Goal: Task Accomplishment & Management: Use online tool/utility

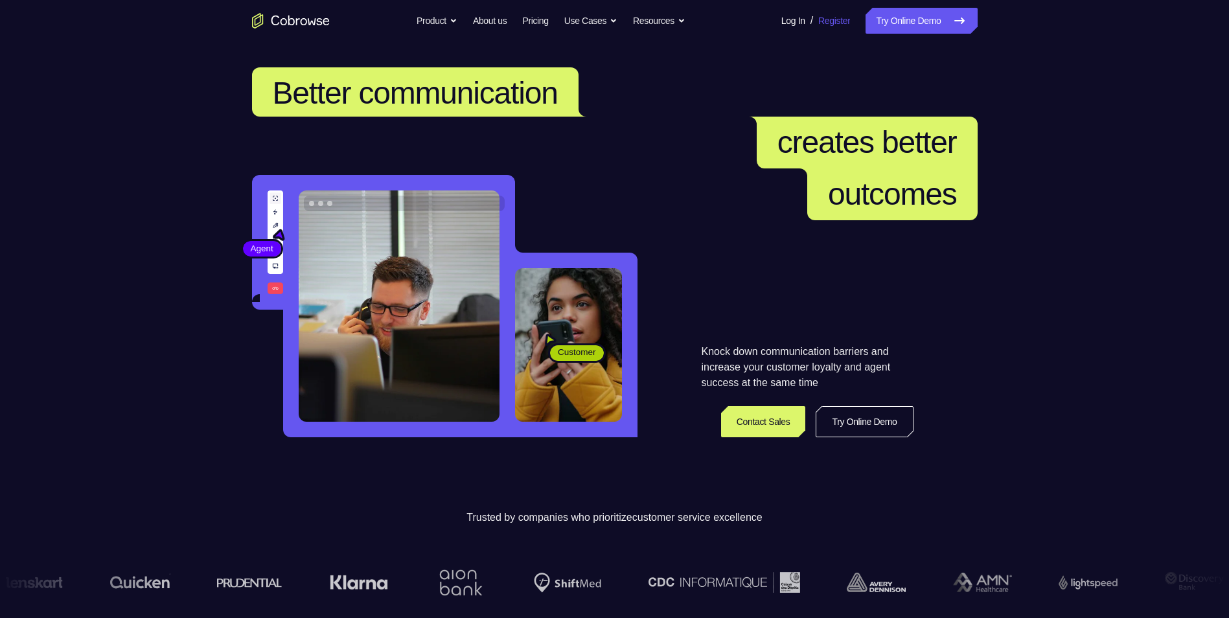
click at [833, 23] on link "Register" at bounding box center [835, 21] width 32 height 26
click at [896, 23] on link "Try Online Demo" at bounding box center [921, 21] width 111 height 26
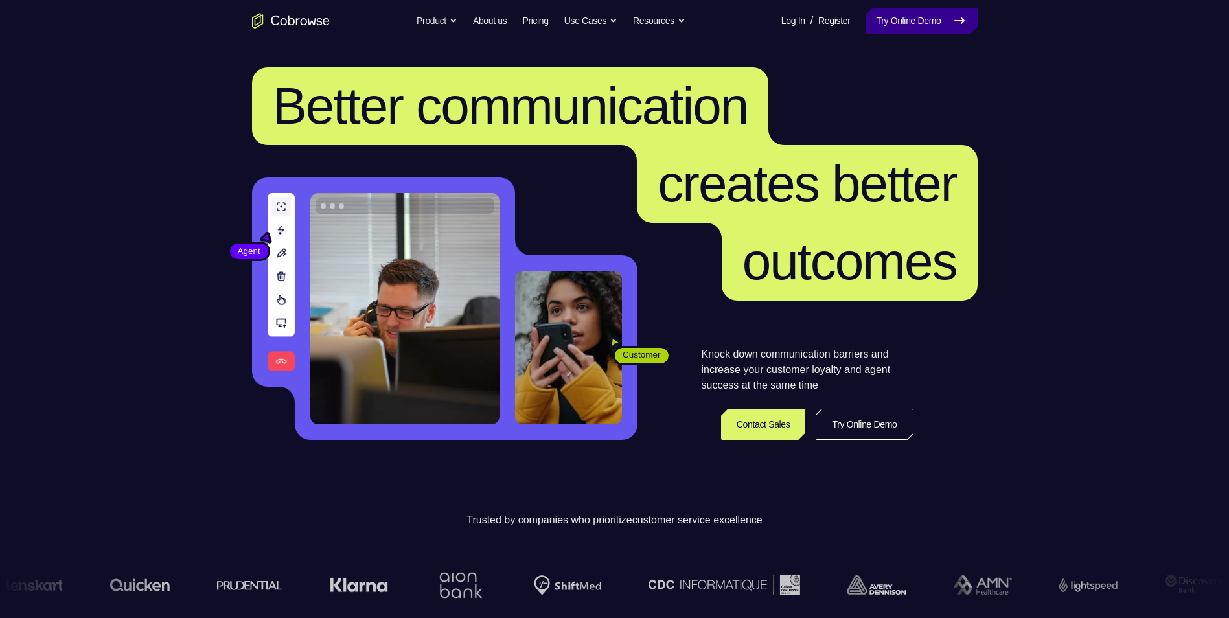
drag, startPoint x: 0, startPoint y: 0, endPoint x: 895, endPoint y: 10, distance: 895.1
click at [895, 10] on link "Try Online Demo" at bounding box center [921, 21] width 111 height 26
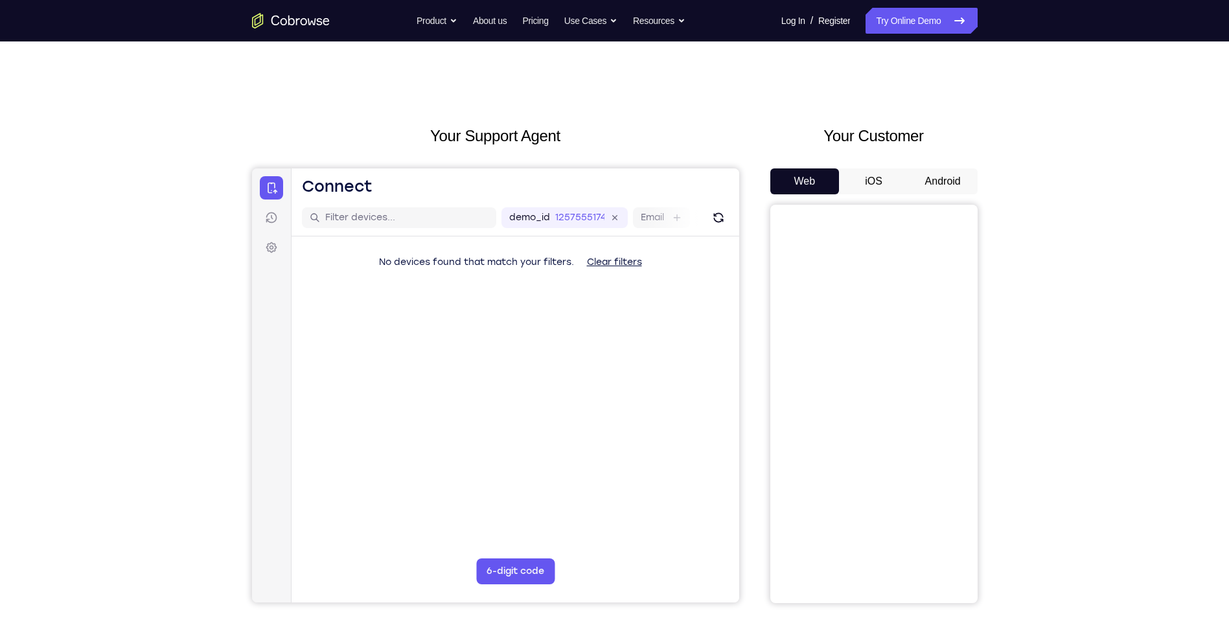
click at [958, 186] on button "Android" at bounding box center [943, 182] width 69 height 26
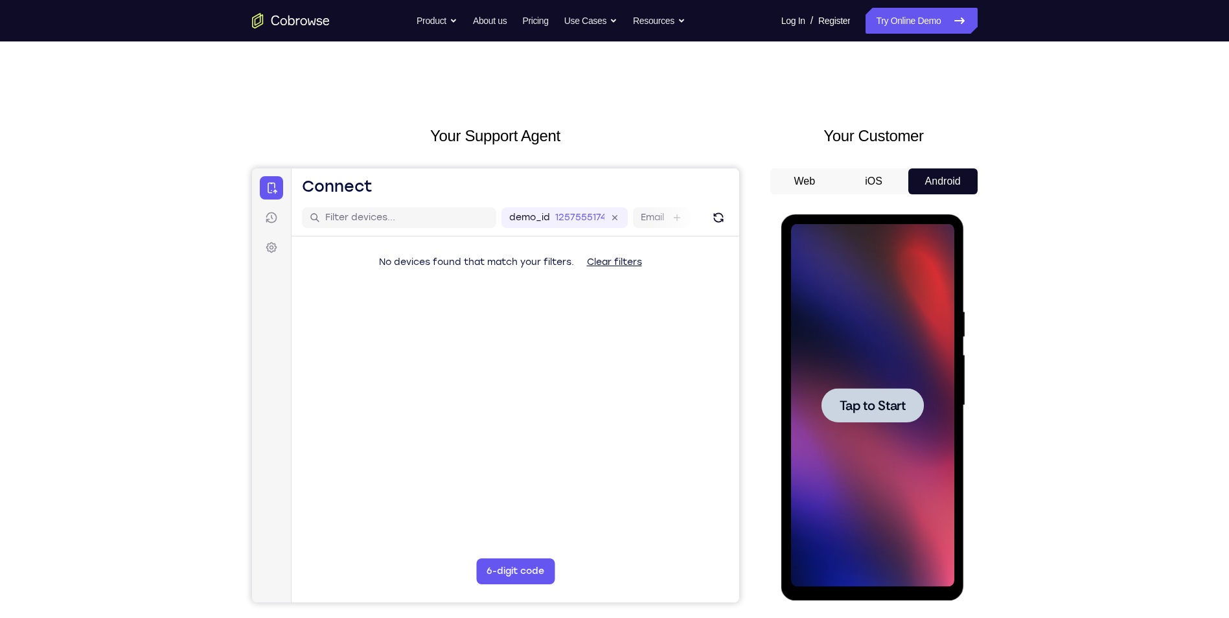
click at [875, 402] on span "Tap to Start" at bounding box center [873, 405] width 66 height 13
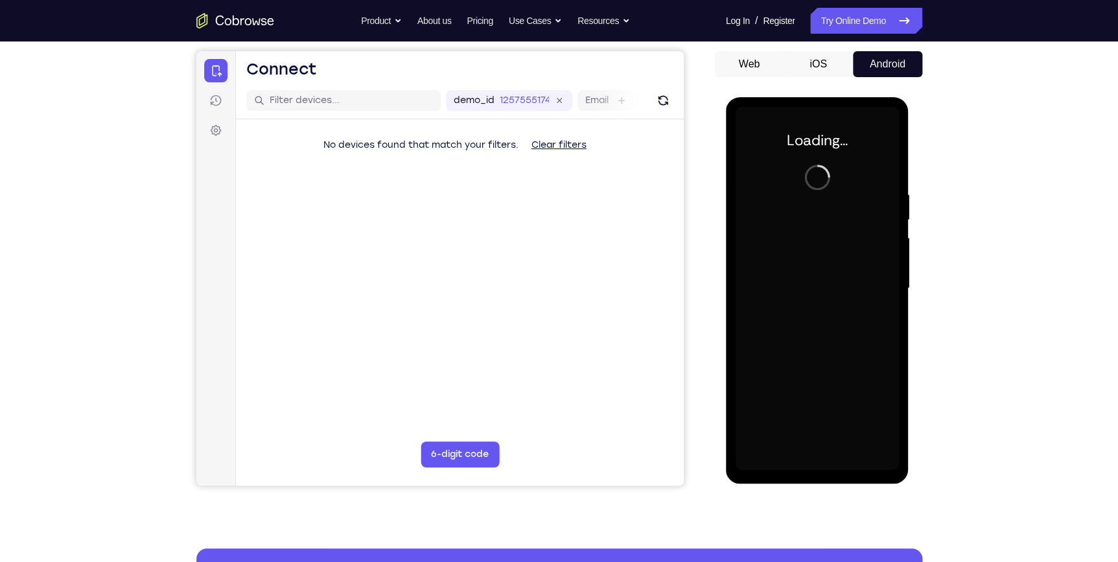
scroll to position [58, 0]
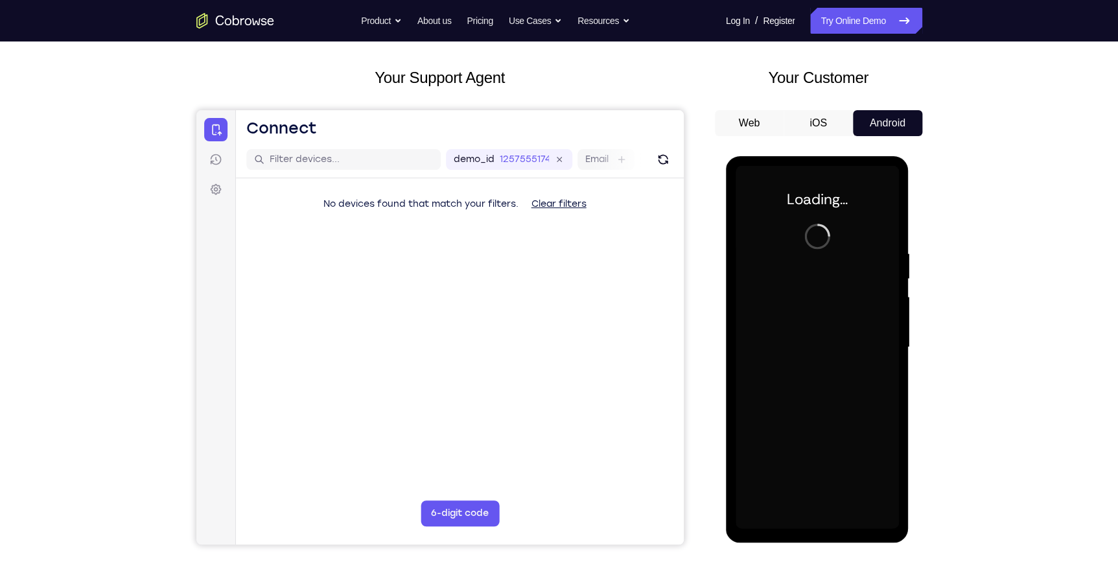
click at [5, 354] on div "Your Support Agent Your Customer Web iOS Android Next Steps We’d be happy to gi…" at bounding box center [559, 410] width 1118 height 855
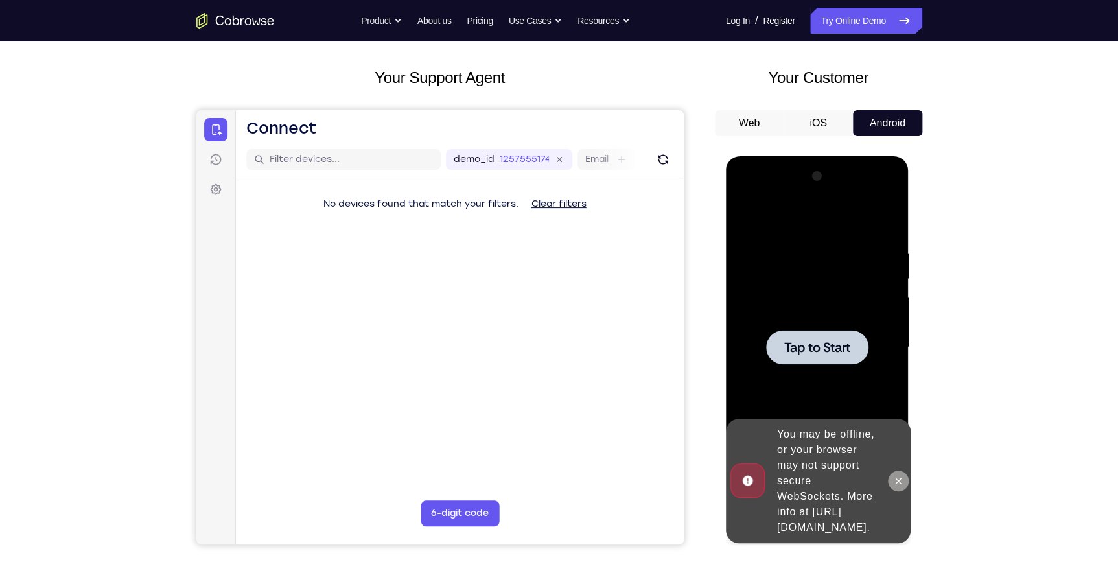
click at [893, 471] on button at bounding box center [898, 481] width 21 height 21
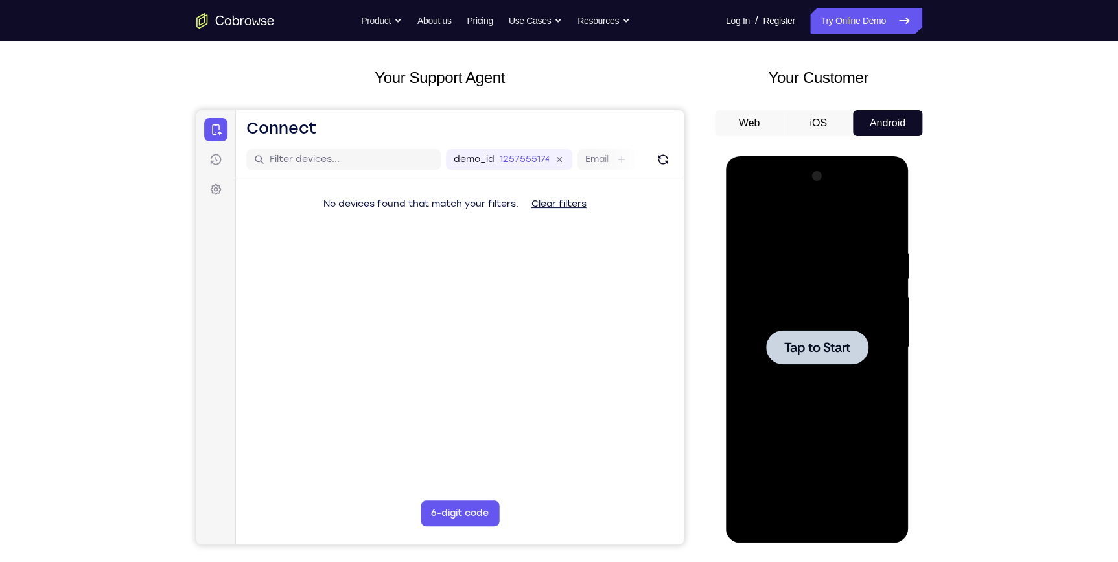
click at [862, 386] on div at bounding box center [817, 347] width 163 height 363
click at [815, 327] on div at bounding box center [817, 347] width 163 height 363
click at [805, 347] on span "Tap to Start" at bounding box center [817, 347] width 66 height 13
click at [781, 338] on div at bounding box center [817, 347] width 102 height 34
click at [811, 351] on span "Tap to Start" at bounding box center [817, 347] width 66 height 13
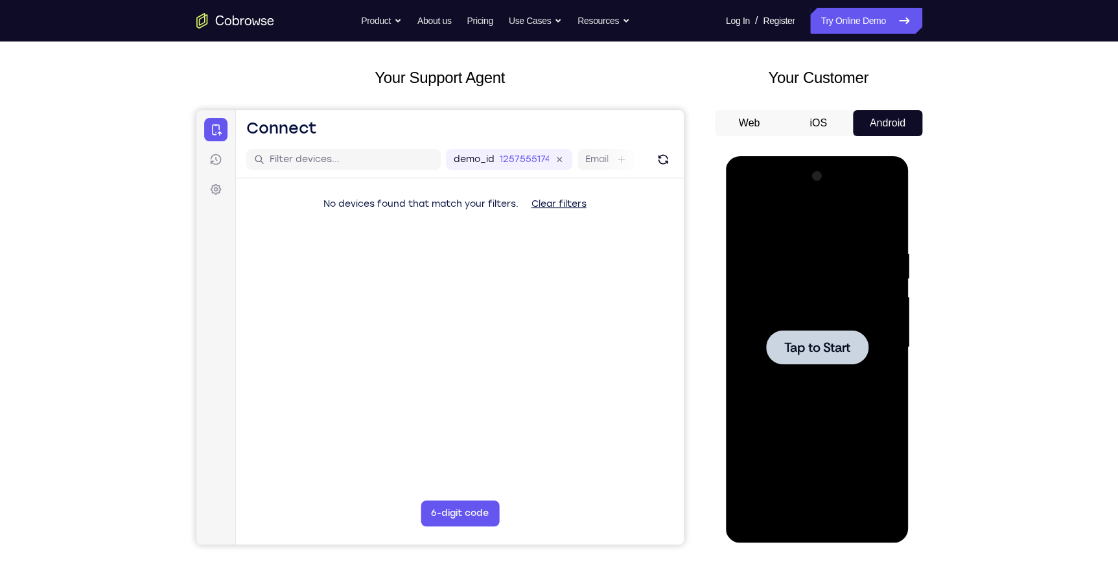
click at [811, 346] on span "Tap to Start" at bounding box center [817, 347] width 66 height 13
click at [819, 124] on button "iOS" at bounding box center [818, 123] width 69 height 26
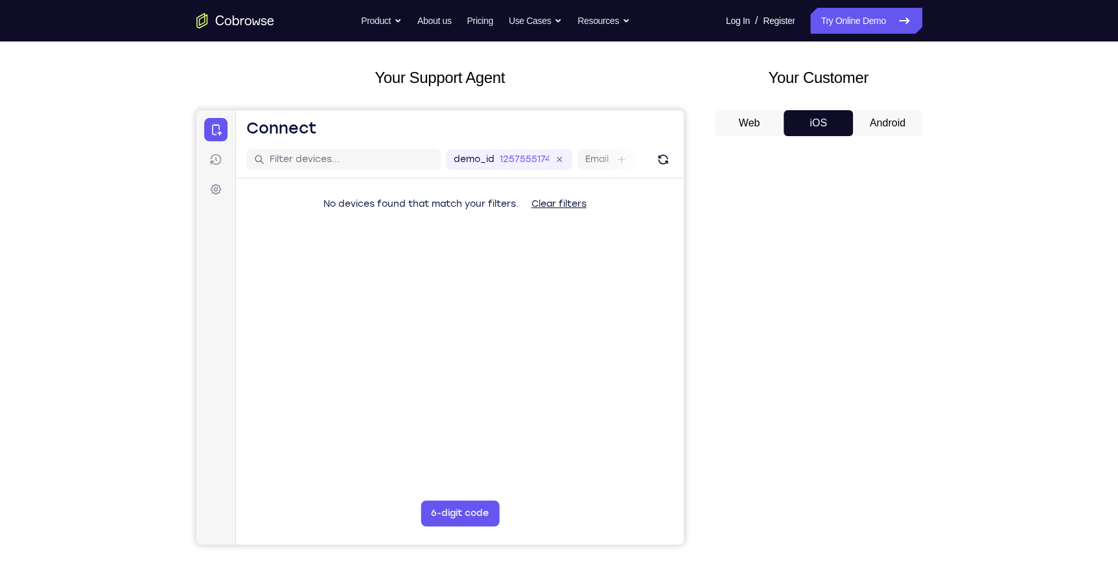
click at [872, 121] on button "Android" at bounding box center [887, 123] width 69 height 26
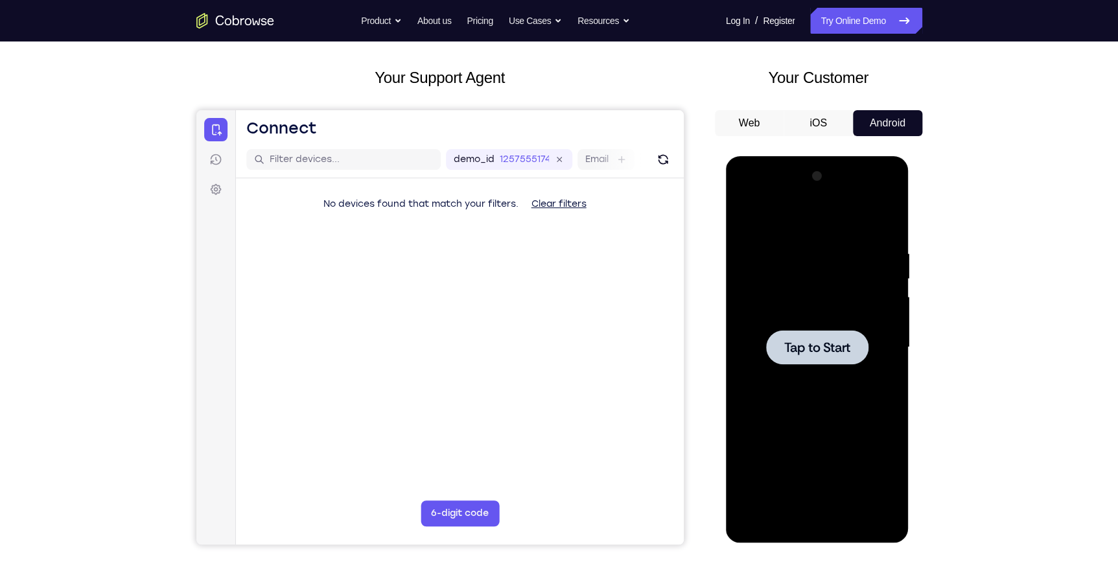
click at [831, 323] on div at bounding box center [817, 347] width 163 height 363
click at [819, 122] on button "iOS" at bounding box center [818, 123] width 69 height 26
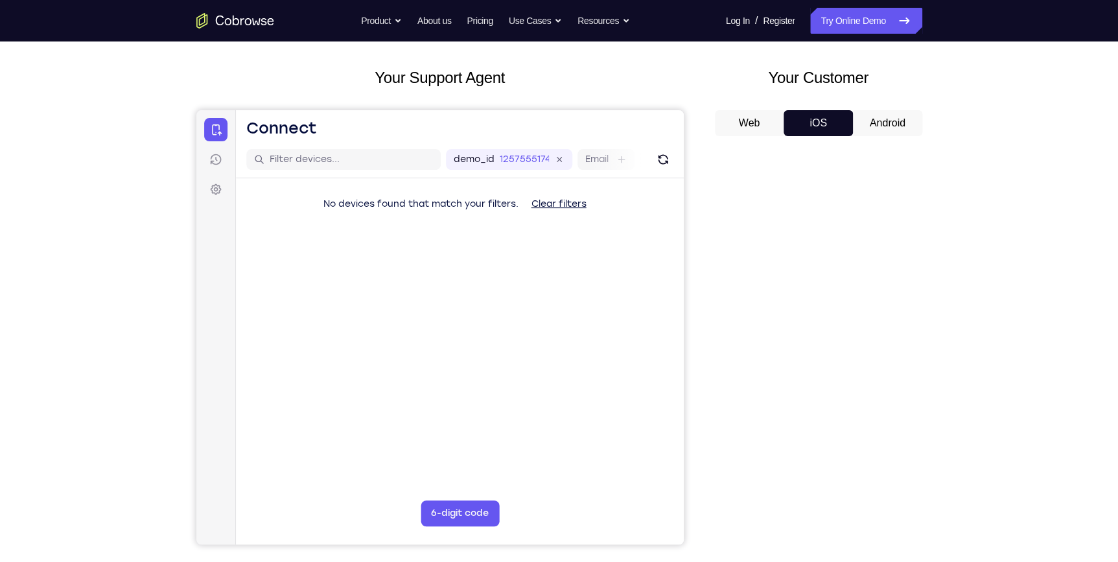
click at [754, 122] on button "Web" at bounding box center [749, 123] width 69 height 26
click at [913, 126] on button "Android" at bounding box center [887, 123] width 69 height 26
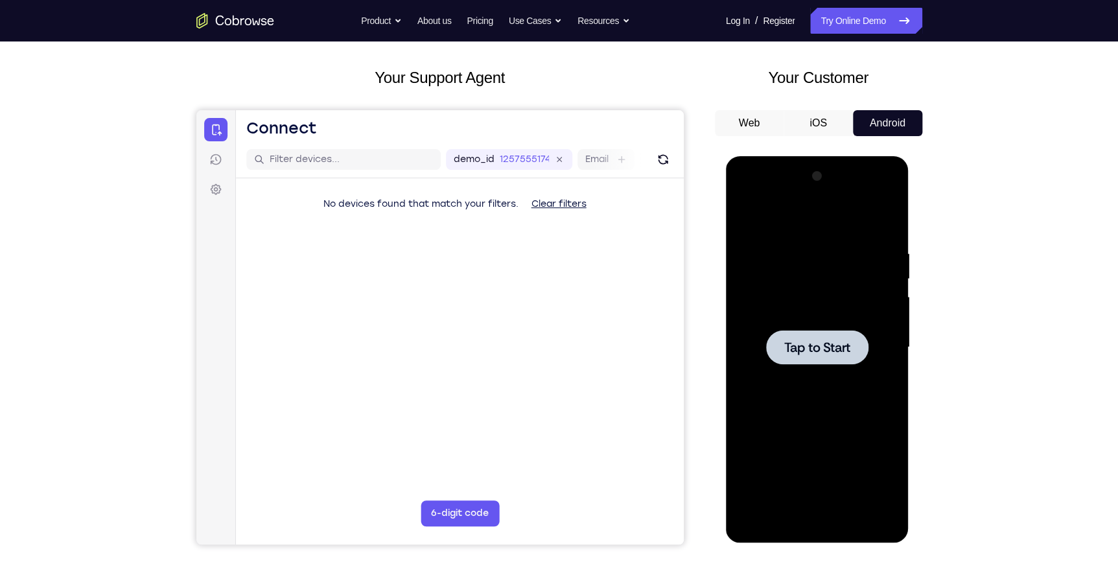
click at [874, 236] on div at bounding box center [817, 347] width 163 height 363
